Goal: Task Accomplishment & Management: Use online tool/utility

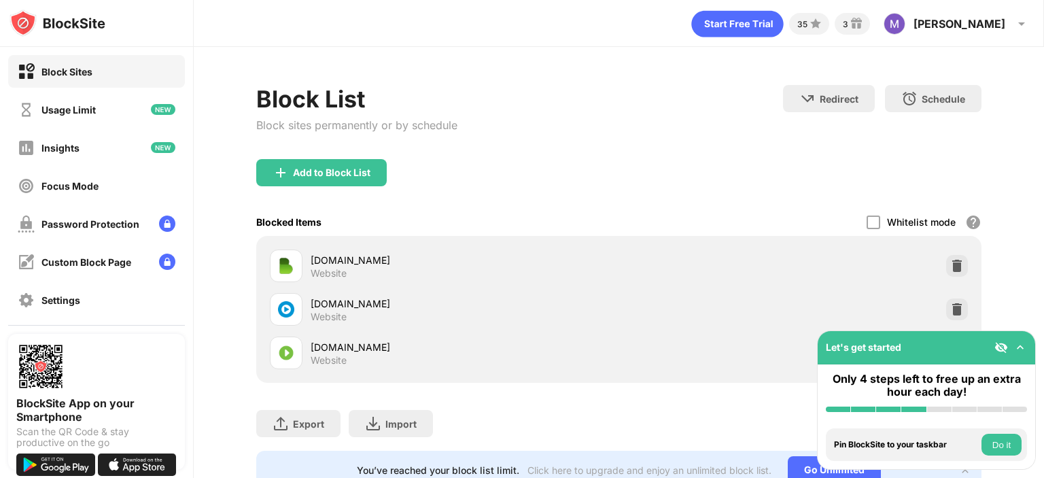
scroll to position [58, 0]
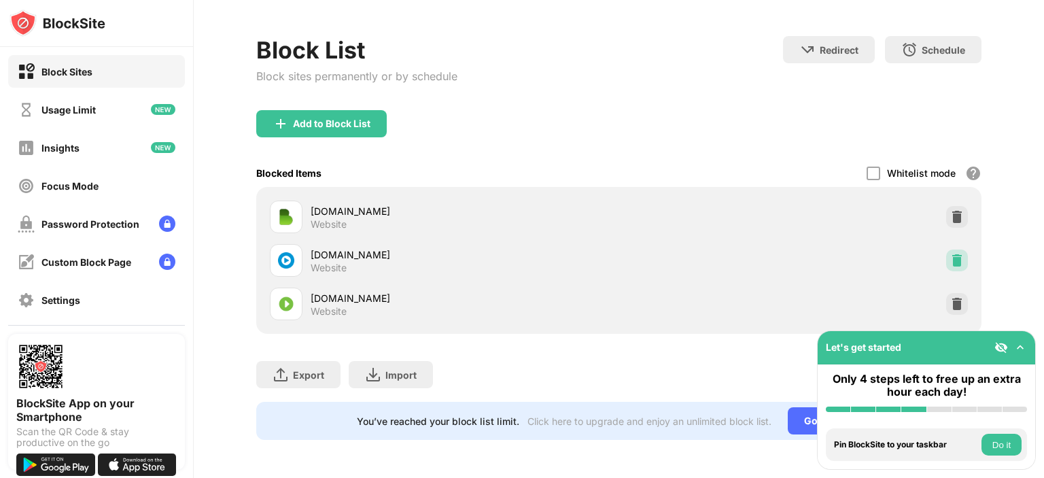
click at [950, 253] on img at bounding box center [957, 260] width 14 height 14
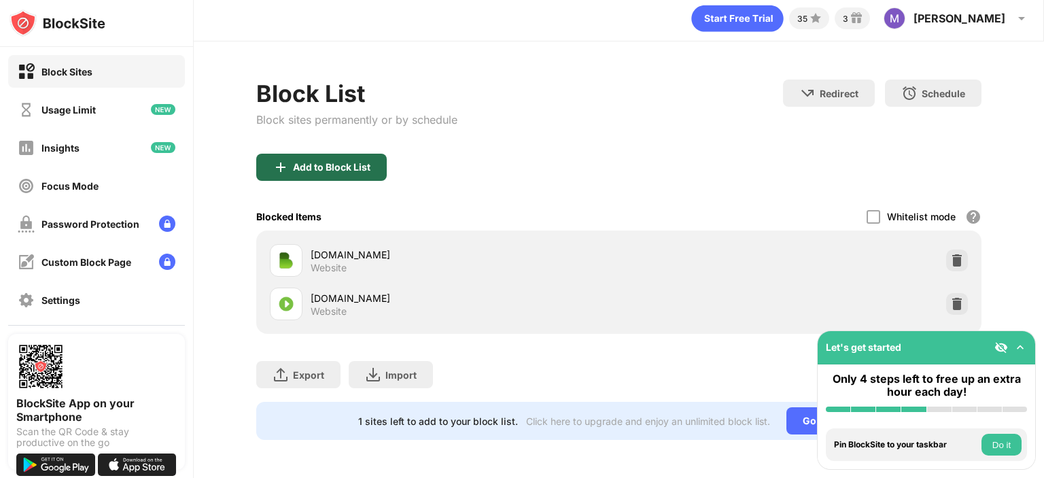
click at [345, 162] on div "Add to Block List" at bounding box center [331, 167] width 77 height 11
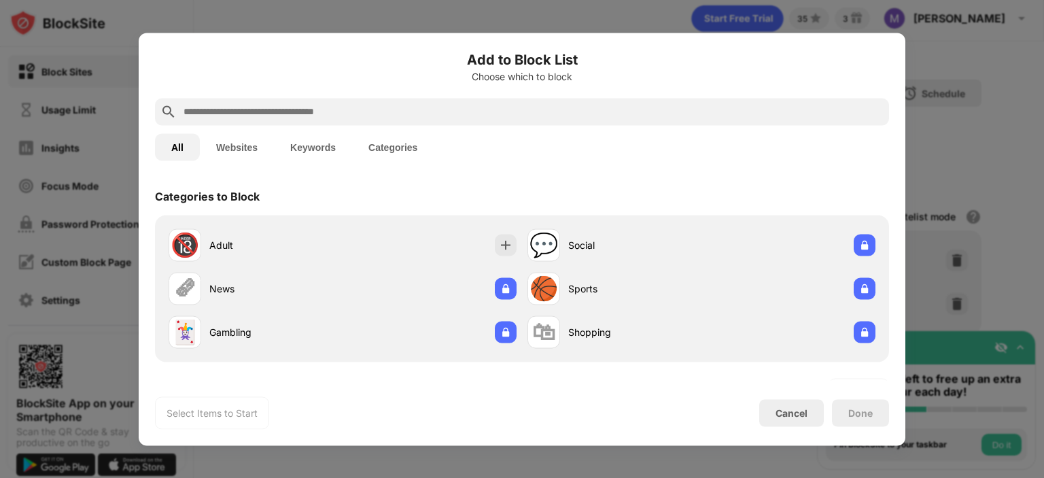
click at [247, 139] on button "Websites" at bounding box center [237, 146] width 74 height 27
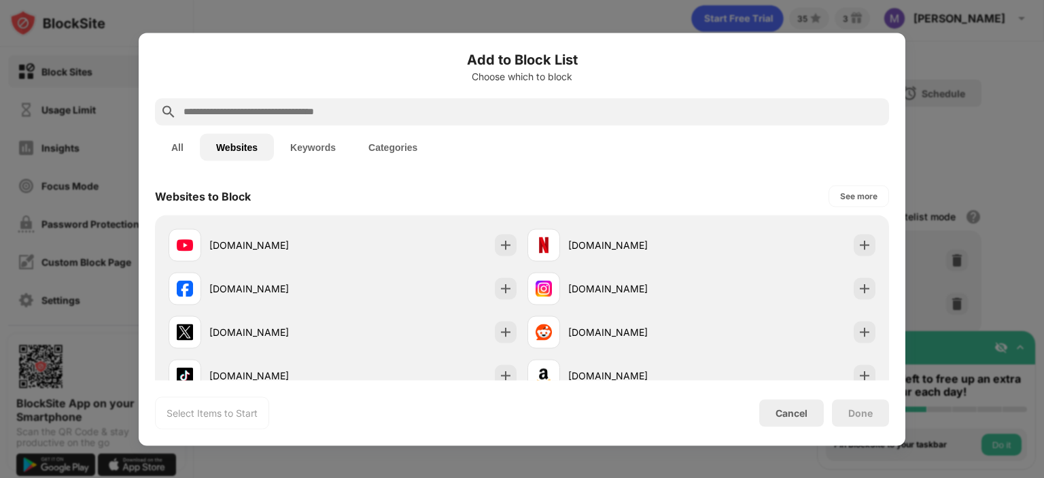
click at [183, 144] on button "All" at bounding box center [177, 146] width 45 height 27
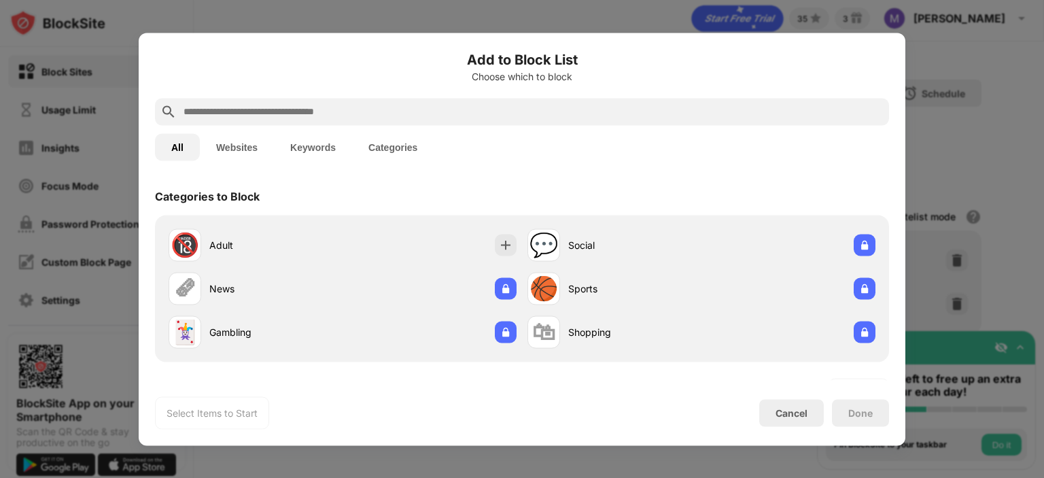
click at [249, 145] on button "Websites" at bounding box center [237, 146] width 74 height 27
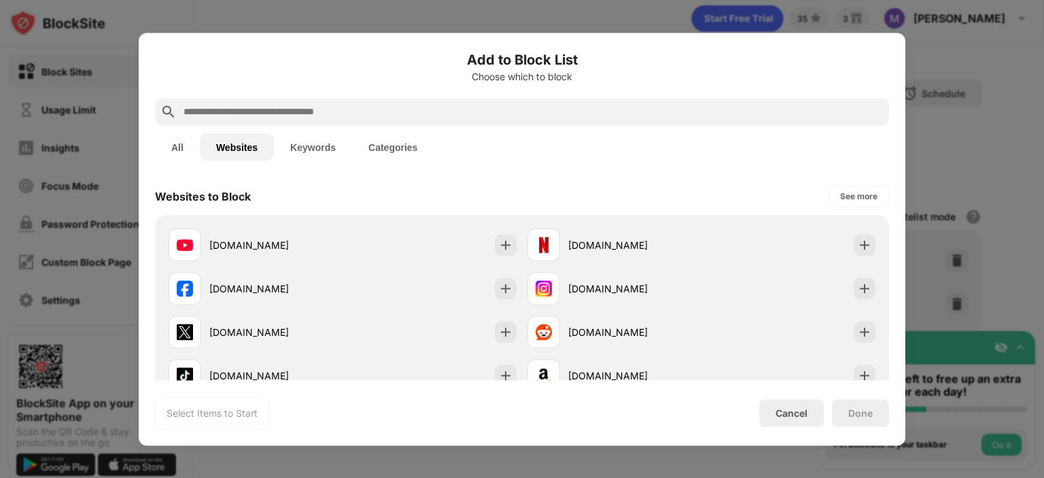
click at [269, 119] on input "text" at bounding box center [532, 111] width 701 height 16
paste input "********"
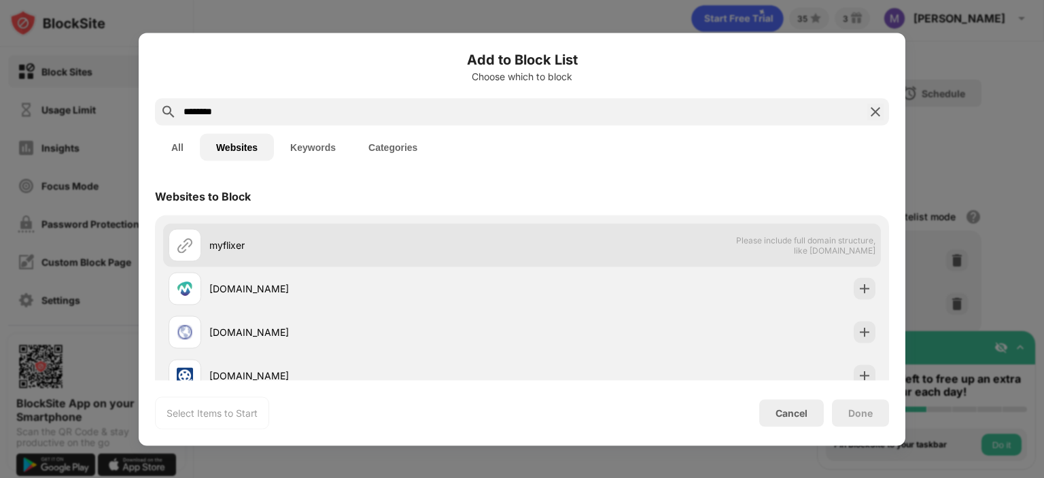
type input "********"
click at [259, 247] on div "myflixer" at bounding box center [365, 245] width 313 height 14
click at [211, 249] on div "myflixer" at bounding box center [365, 245] width 313 height 14
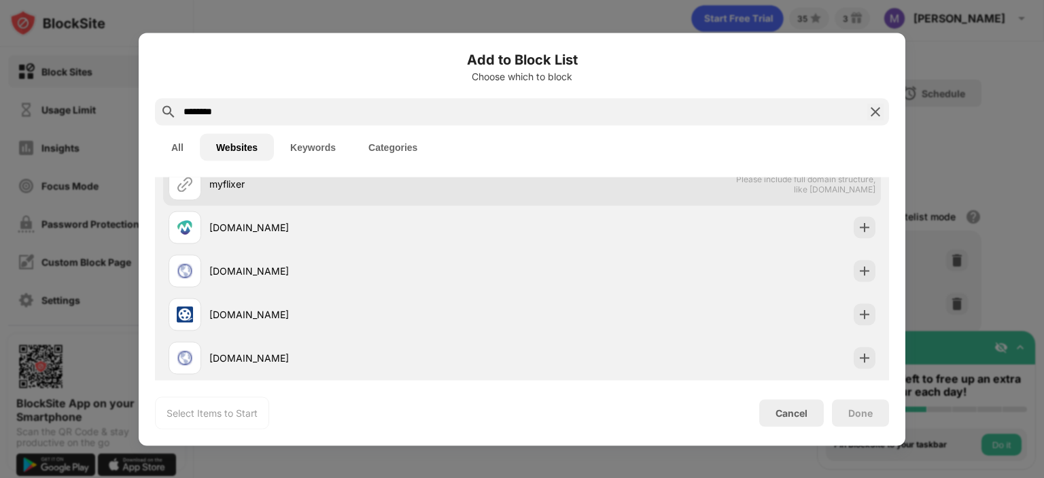
scroll to position [63, 0]
click at [211, 249] on div "myflixermovies.org" at bounding box center [521, 268] width 717 height 43
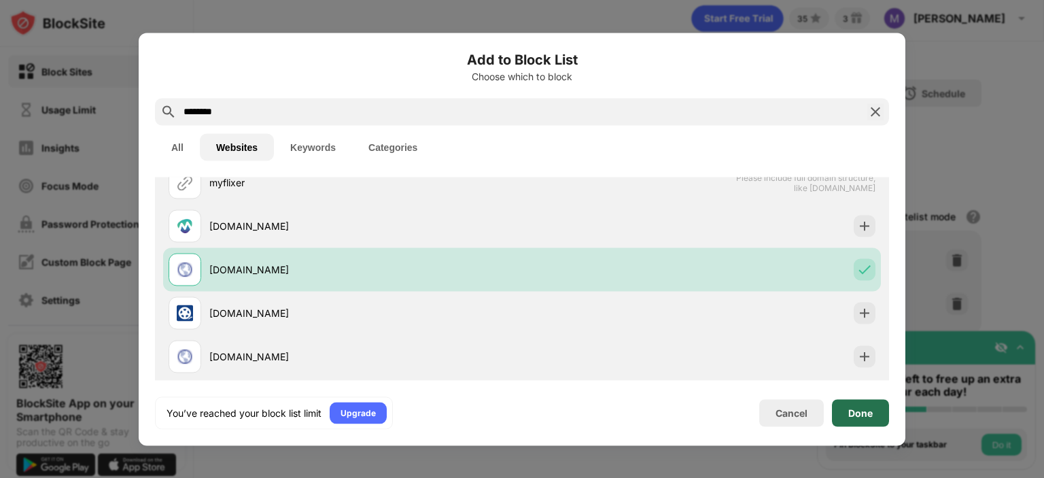
click at [867, 417] on div "Done" at bounding box center [860, 412] width 24 height 11
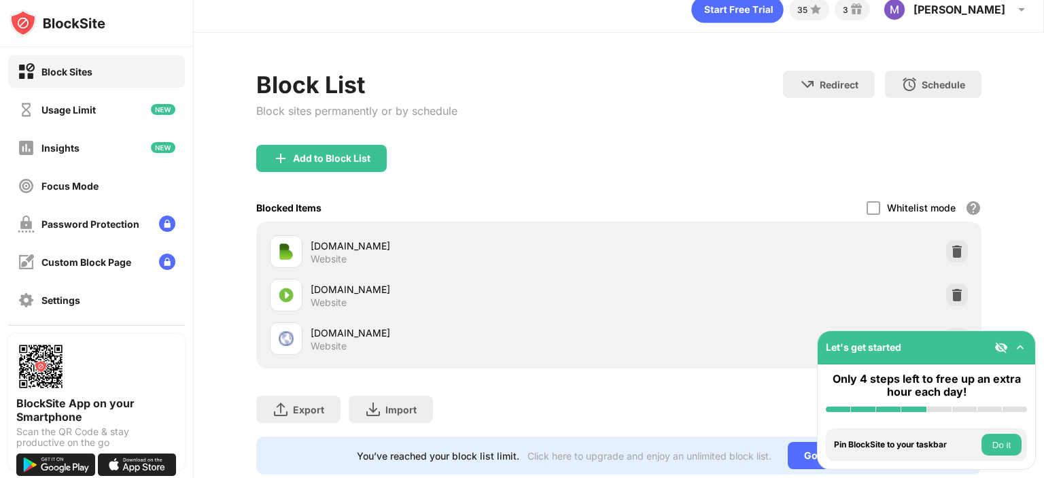
scroll to position [58, 0]
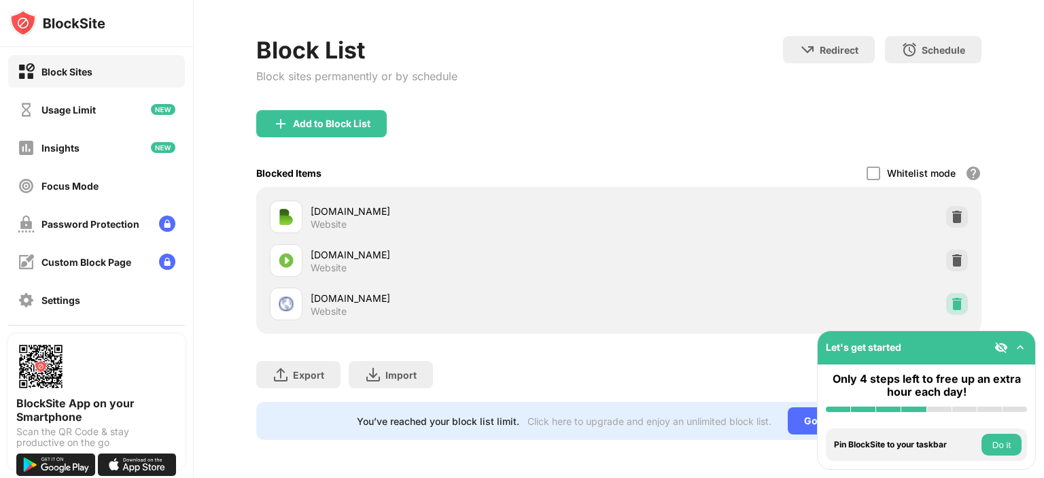
click at [946, 301] on div at bounding box center [957, 304] width 22 height 22
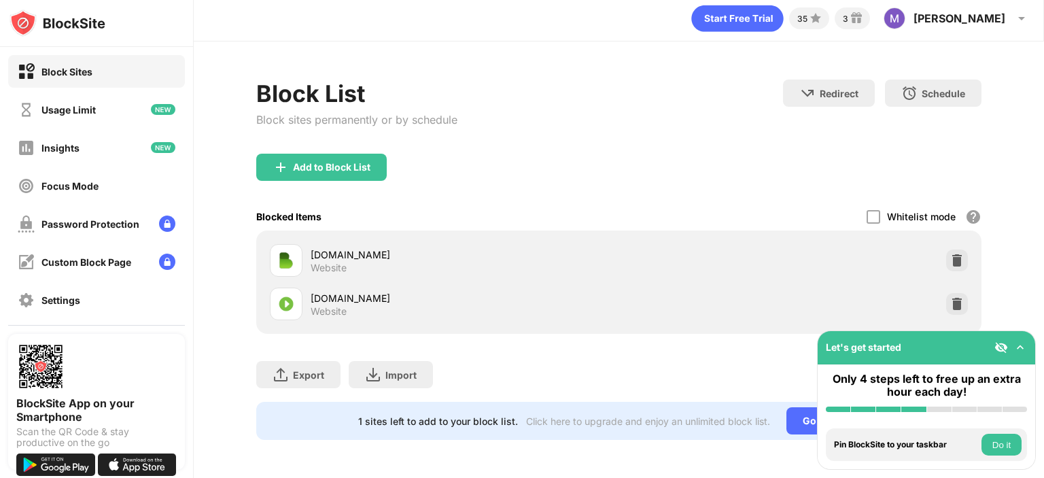
scroll to position [14, 0]
click at [333, 162] on div "Add to Block List" at bounding box center [331, 167] width 77 height 11
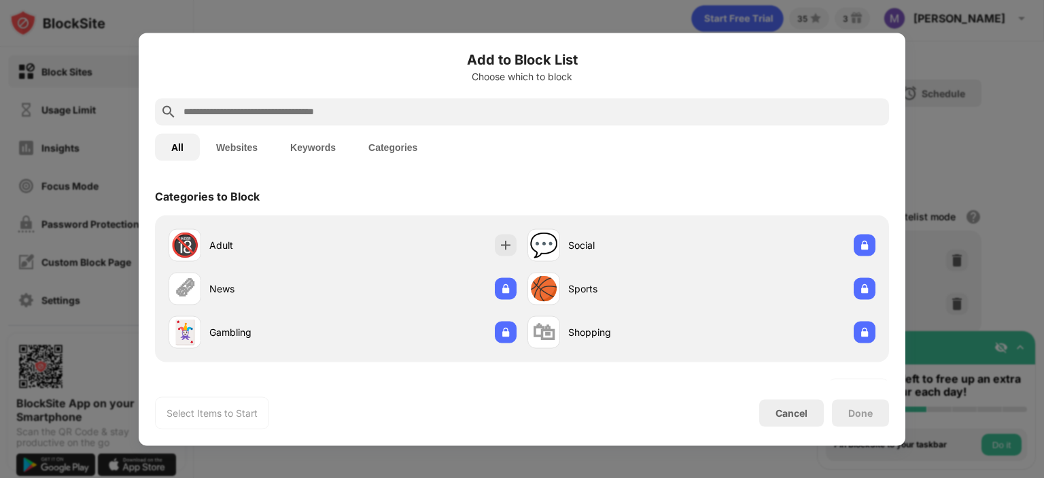
click at [280, 109] on input "text" at bounding box center [532, 111] width 701 height 16
paste input "**********"
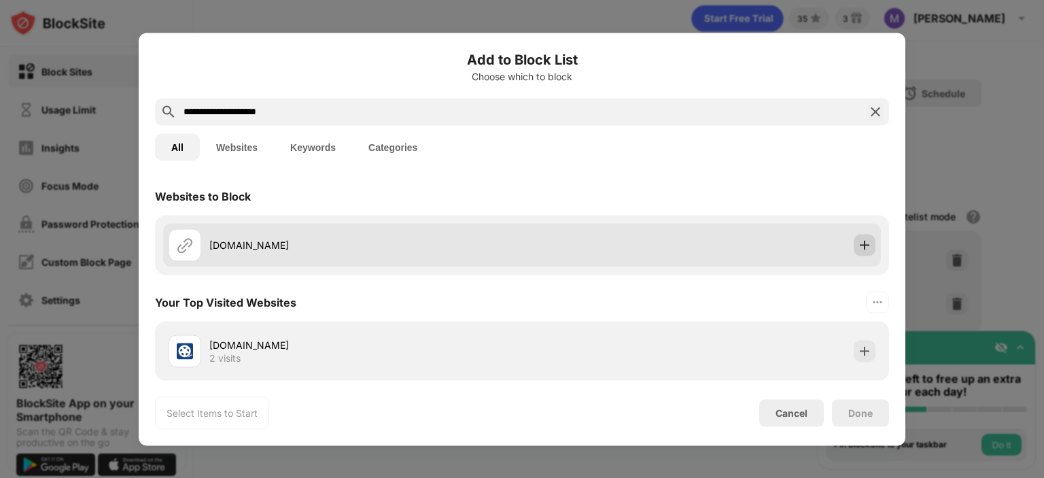
type input "**********"
click at [862, 238] on div at bounding box center [864, 245] width 22 height 22
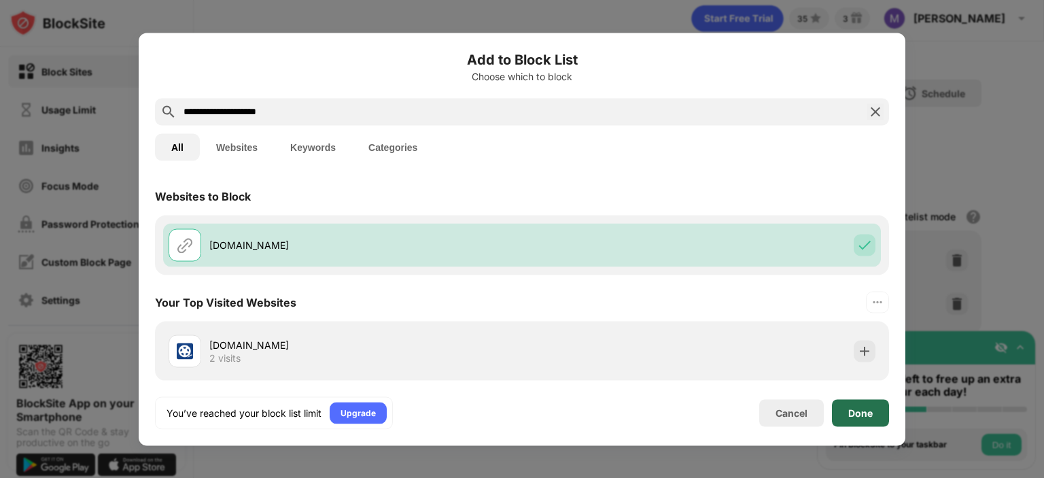
click at [871, 422] on div "Done" at bounding box center [860, 412] width 57 height 27
